Goal: Check status

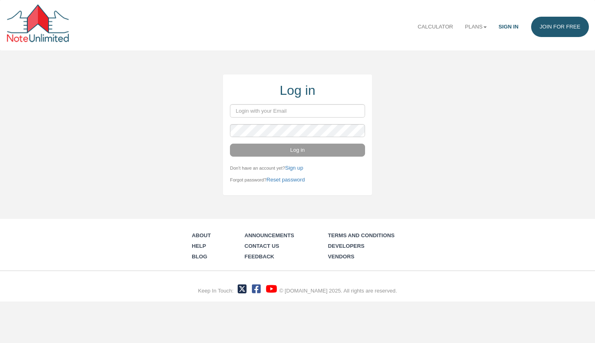
click at [0, 302] on com-1password-button at bounding box center [0, 302] width 0 height 0
type input "[EMAIL_ADDRESS][DOMAIN_NAME]"
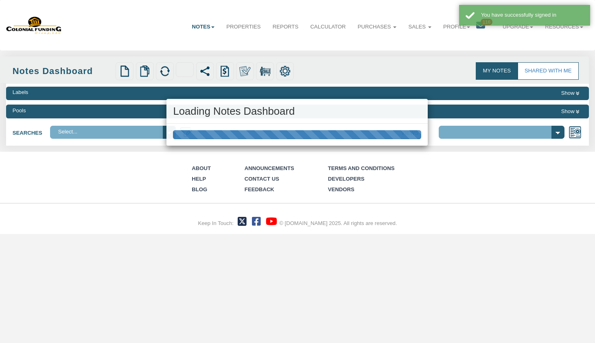
select select "316"
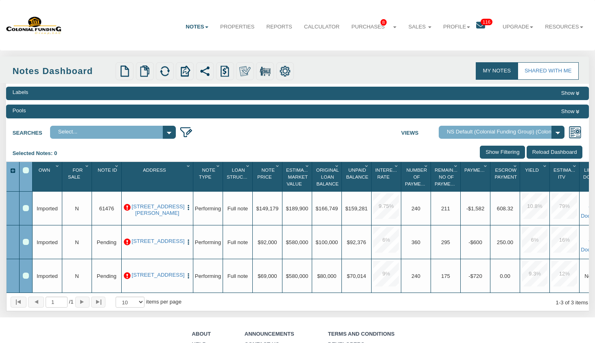
click at [128, 209] on p at bounding box center [127, 207] width 7 height 7
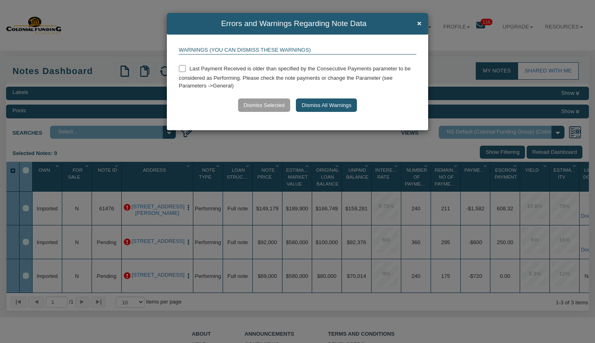
click at [414, 27] on h4 "Errors and Warnings Regarding Note Data ×" at bounding box center [297, 24] width 248 height 9
click at [421, 24] on span "×" at bounding box center [419, 24] width 4 height 9
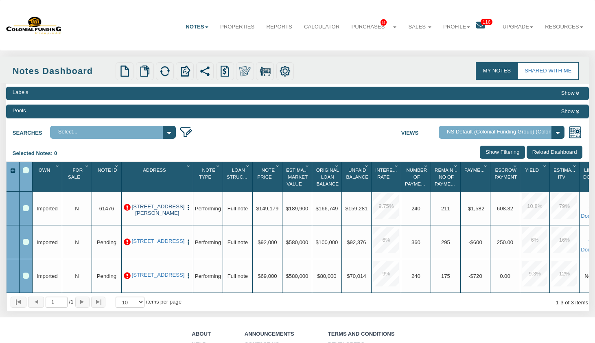
click at [168, 213] on link "[STREET_ADDRESS][PERSON_NAME]" at bounding box center [157, 210] width 51 height 13
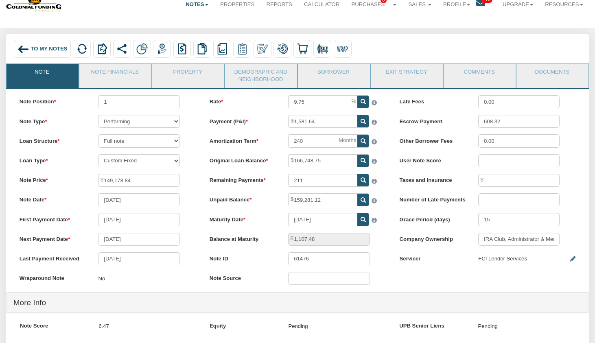
scroll to position [23, 0]
